Goal: Find specific page/section: Find specific page/section

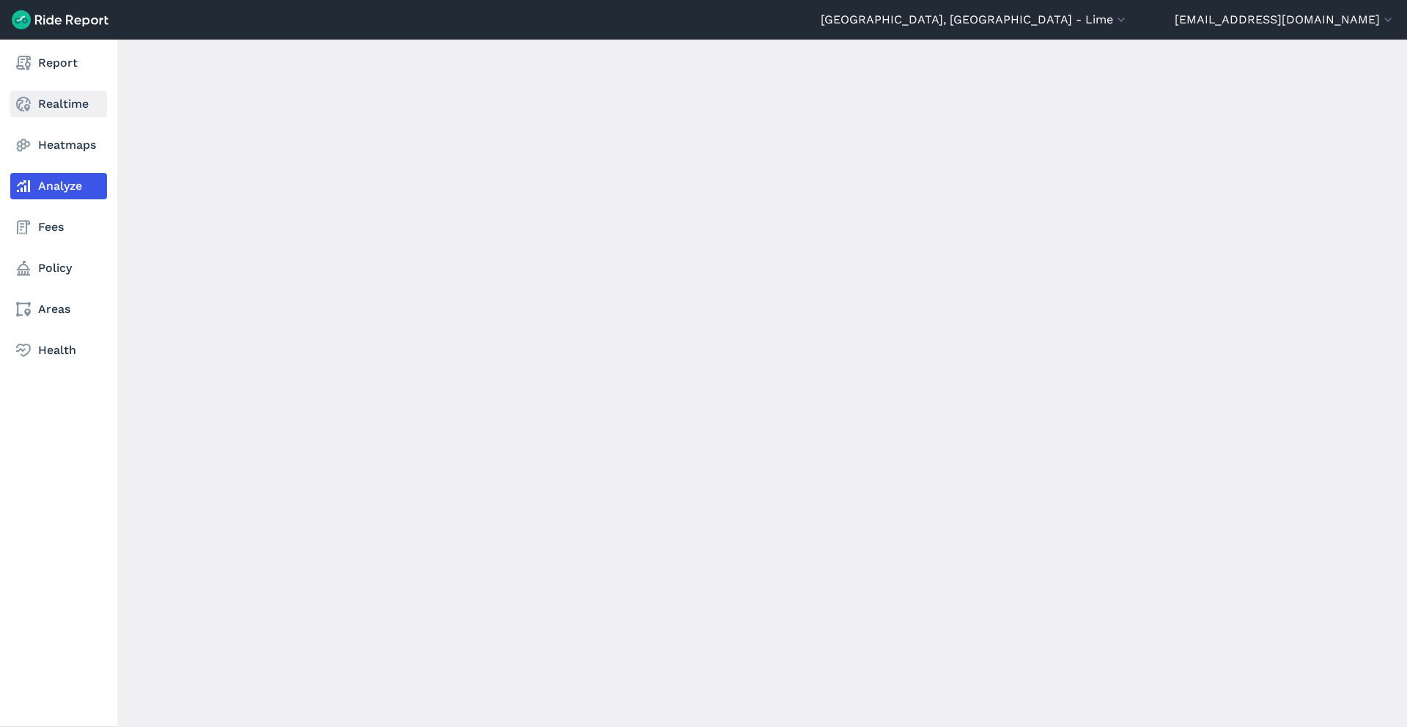
click at [38, 102] on link "Realtime" at bounding box center [58, 104] width 97 height 26
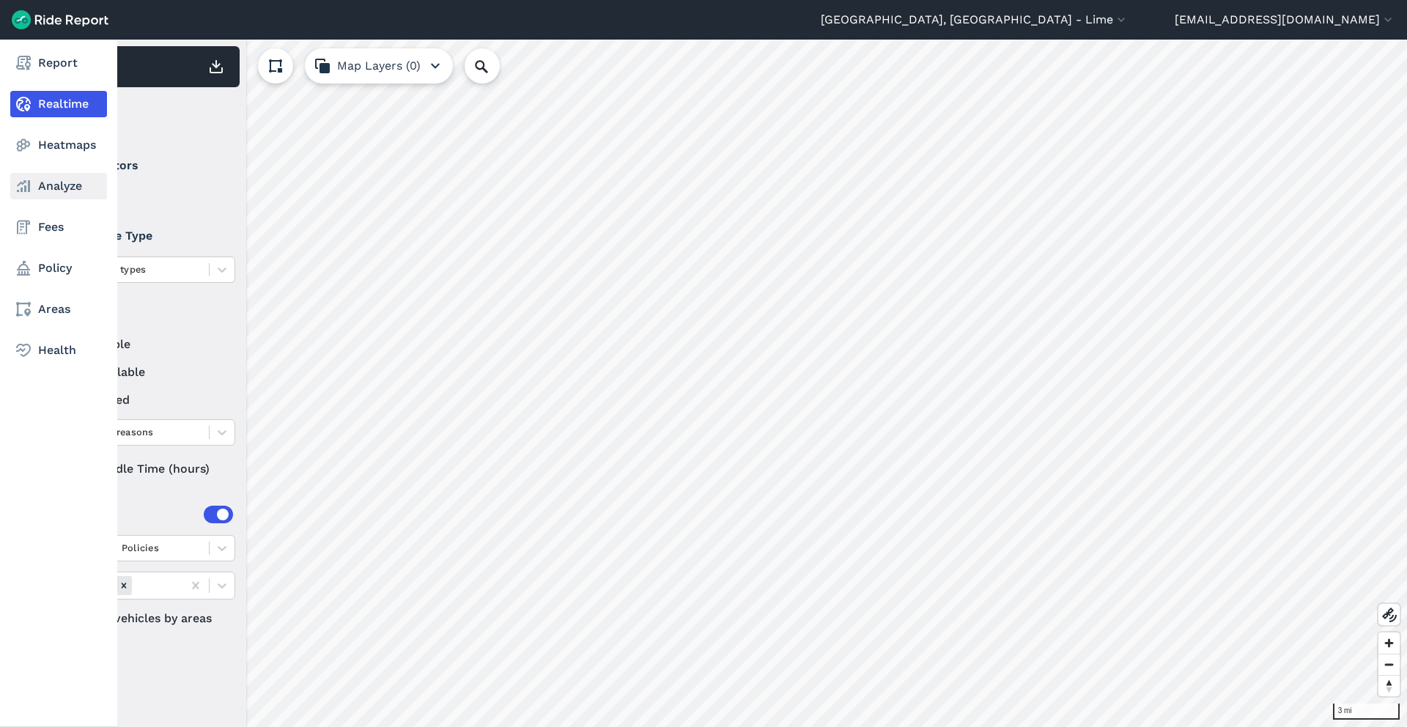
click at [69, 194] on link "Analyze" at bounding box center [58, 186] width 97 height 26
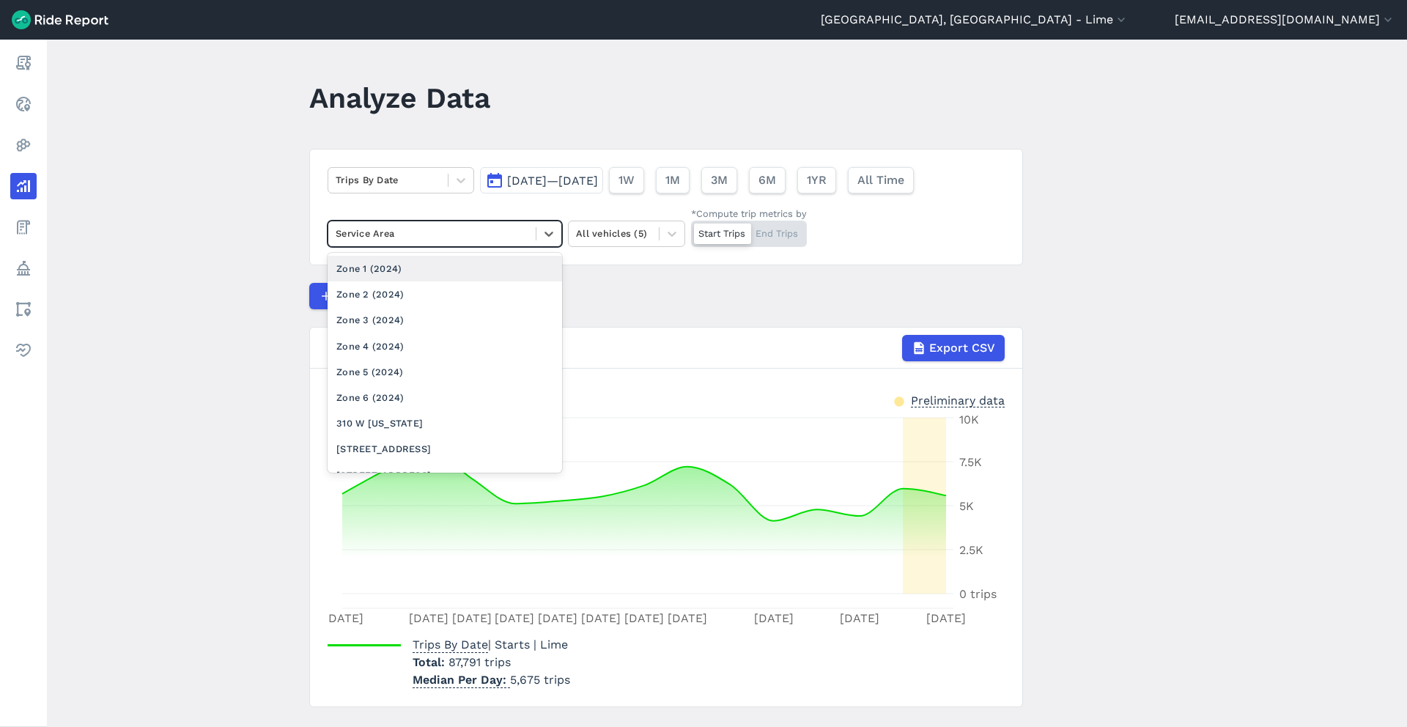
click at [529, 233] on div "Service Area" at bounding box center [431, 233] width 207 height 23
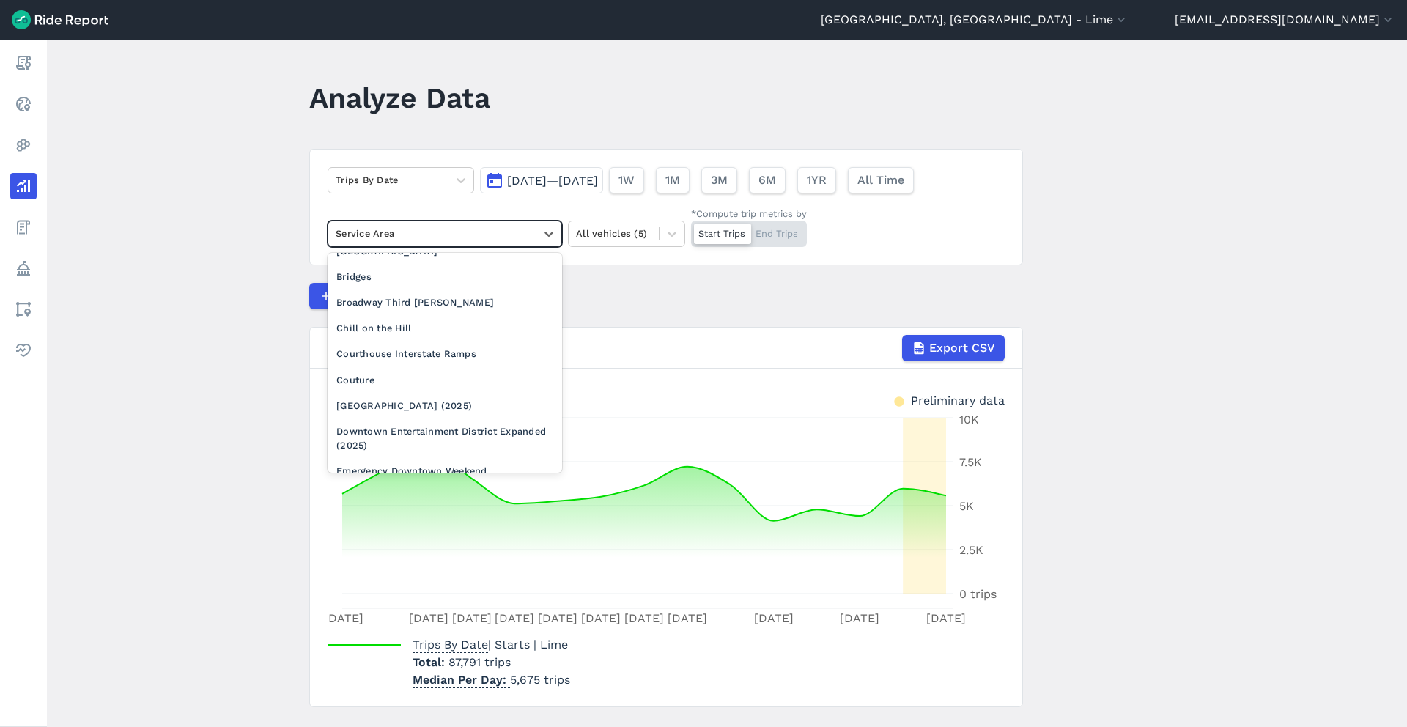
scroll to position [1090, 0]
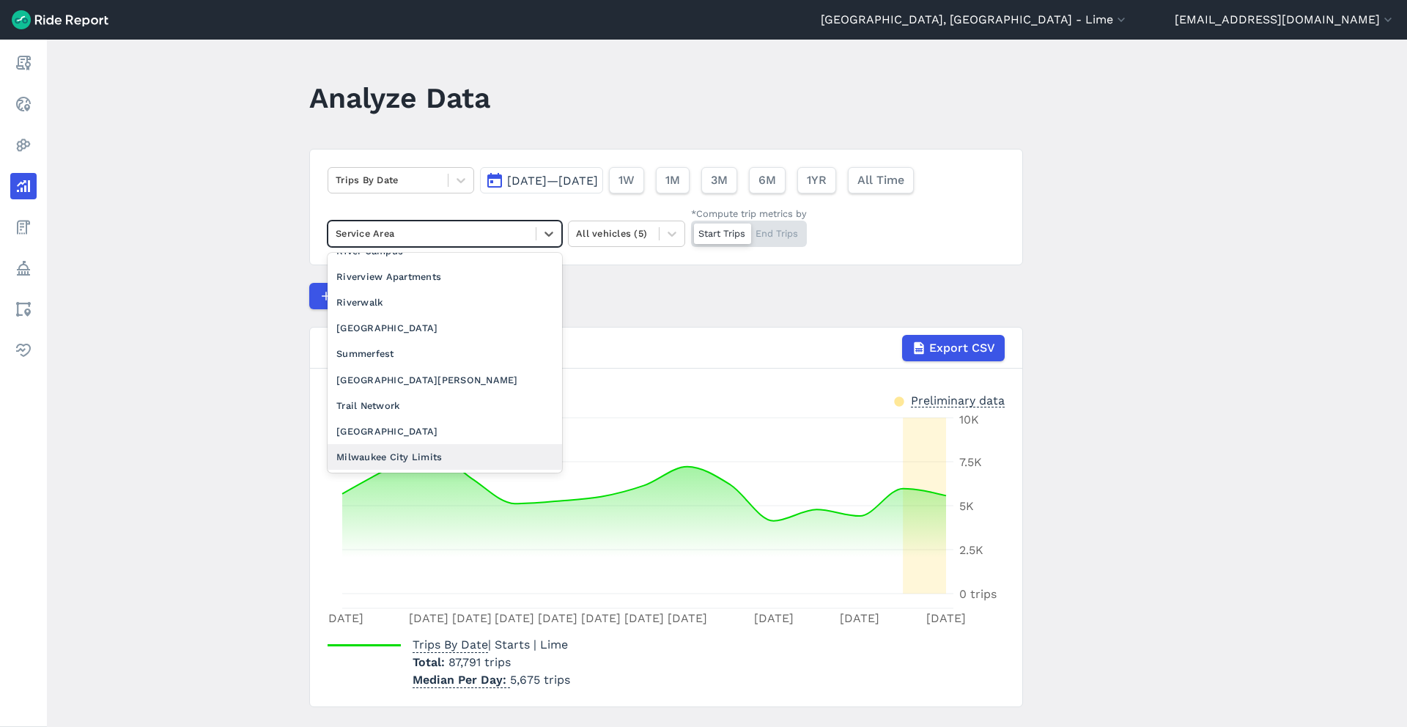
click at [446, 449] on div "Milwaukee City Limits" at bounding box center [445, 457] width 235 height 26
